Goal: Navigation & Orientation: Find specific page/section

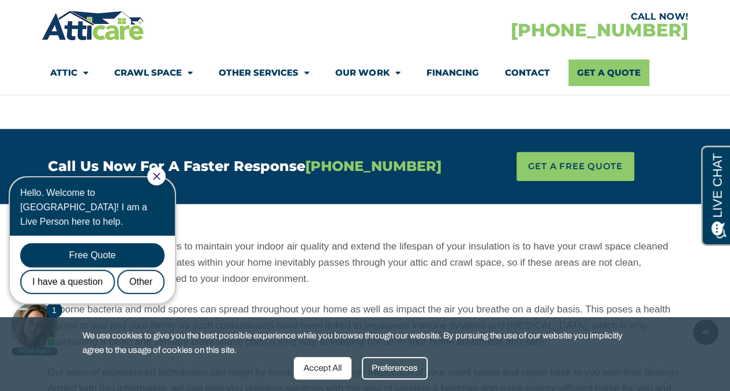
scroll to position [577, 0]
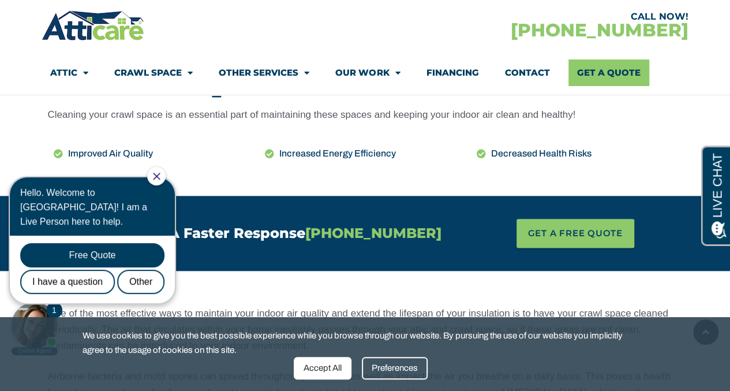
click at [155, 180] on div "Hello. Welcome to Atticare! I am a Live Person here to help." at bounding box center [92, 206] width 165 height 58
click at [162, 182] on div at bounding box center [156, 176] width 18 height 18
click at [160, 177] on icon "Close Chat" at bounding box center [156, 176] width 7 height 7
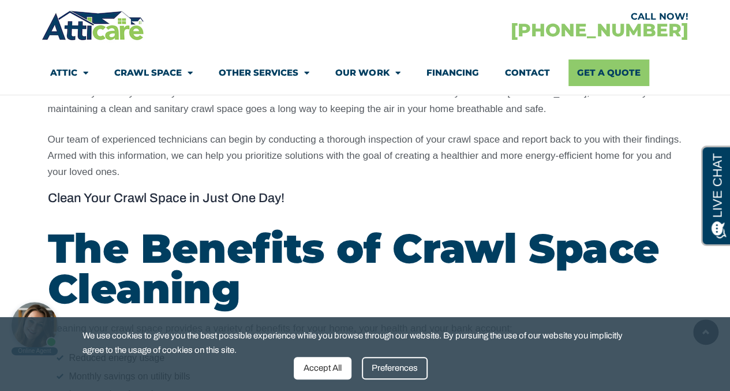
scroll to position [866, 0]
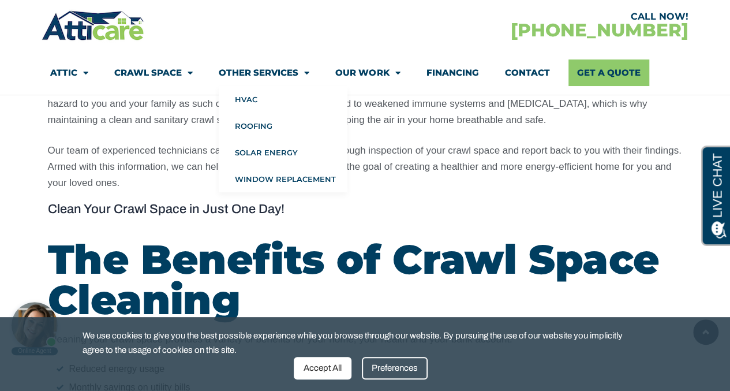
click at [308, 72] on span "Menu" at bounding box center [303, 73] width 11 height 20
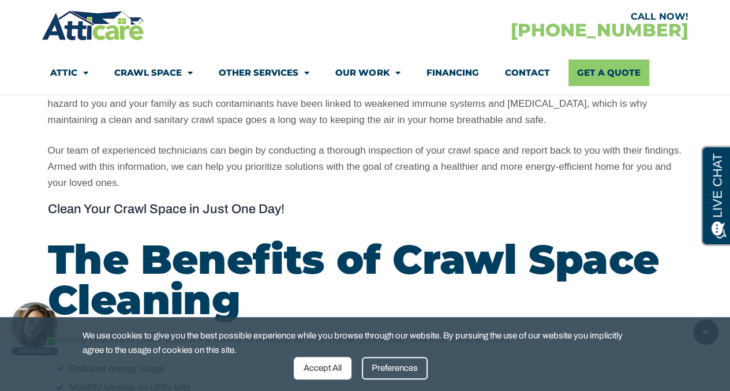
click at [306, 73] on span "Menu" at bounding box center [303, 73] width 11 height 20
